Goal: Transaction & Acquisition: Purchase product/service

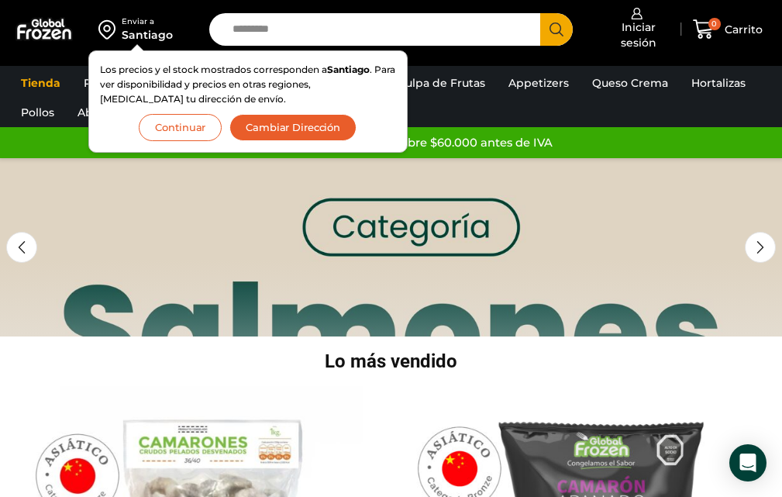
click at [202, 129] on button "Continuar" at bounding box center [180, 127] width 83 height 27
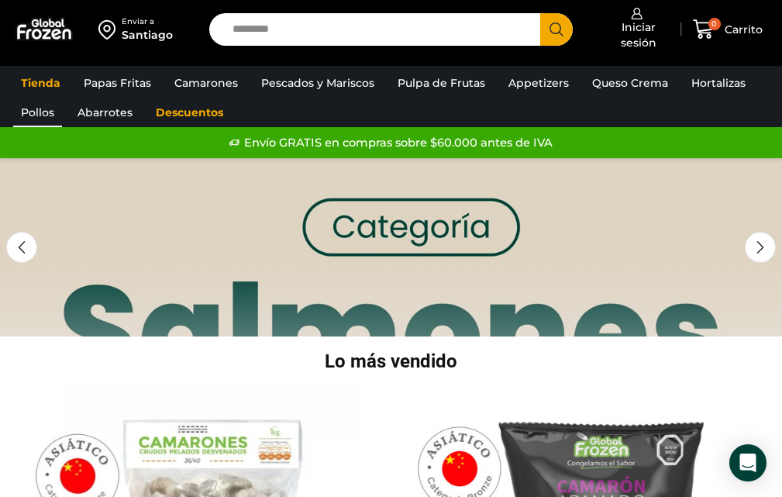
click at [43, 116] on link "Pollos" at bounding box center [37, 112] width 49 height 29
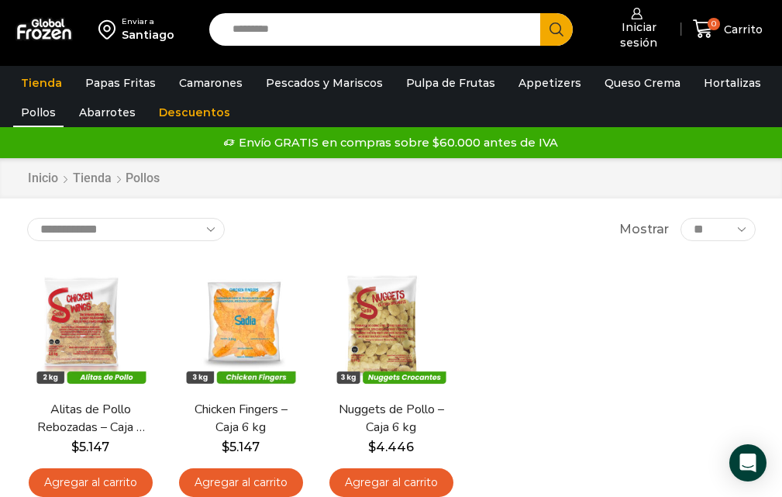
drag, startPoint x: 789, startPoint y: 82, endPoint x: 810, endPoint y: 67, distance: 25.6
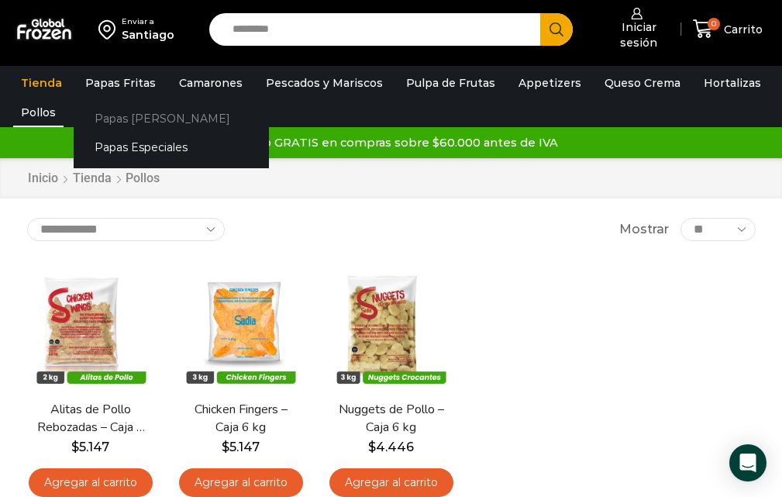
click at [142, 122] on link "Papas [PERSON_NAME]" at bounding box center [171, 119] width 195 height 29
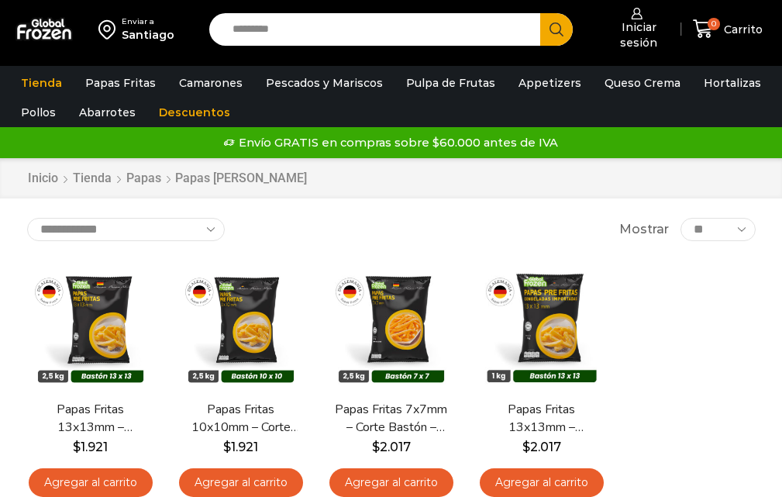
drag, startPoint x: 781, startPoint y: 128, endPoint x: 790, endPoint y: 161, distance: 34.4
